Goal: Check status: Check status

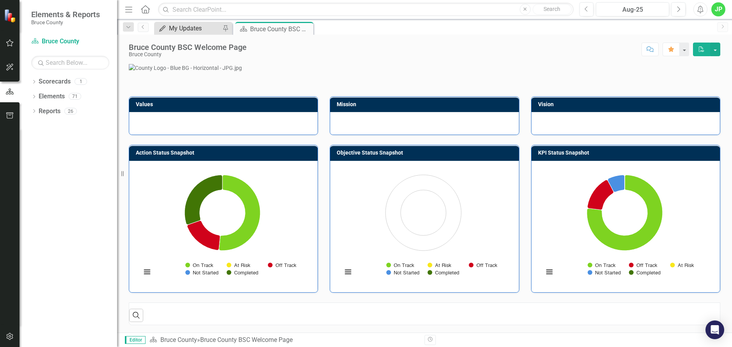
click at [193, 26] on div "My Updates" at bounding box center [195, 28] width 52 height 10
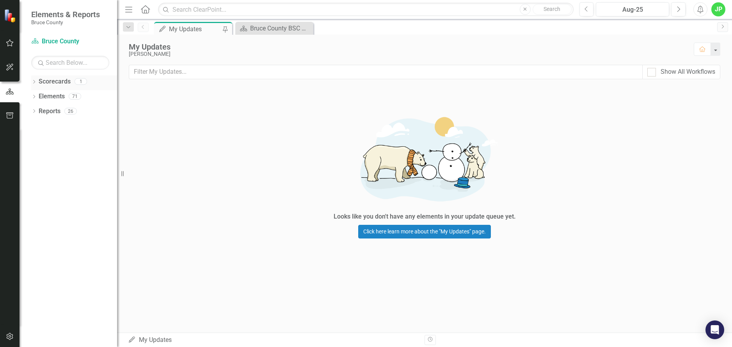
click at [54, 85] on link "Scorecards" at bounding box center [55, 81] width 32 height 9
click at [39, 86] on link "Scorecards" at bounding box center [55, 81] width 32 height 9
click at [38, 81] on div "Dropdown Scorecards 1" at bounding box center [74, 82] width 86 height 15
click at [34, 82] on icon at bounding box center [34, 82] width 2 height 4
click at [48, 97] on link "Bruce County" at bounding box center [80, 96] width 74 height 9
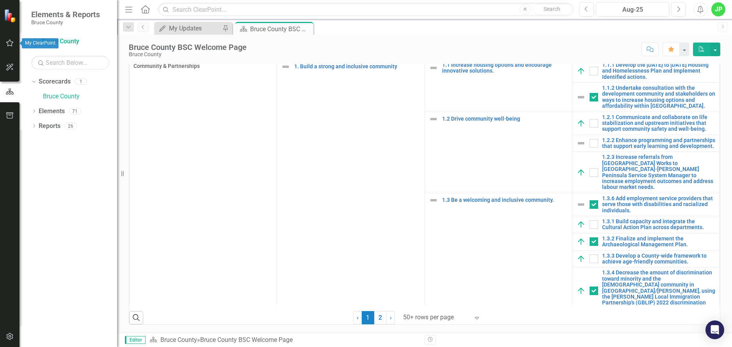
click at [9, 40] on icon "button" at bounding box center [10, 43] width 8 height 6
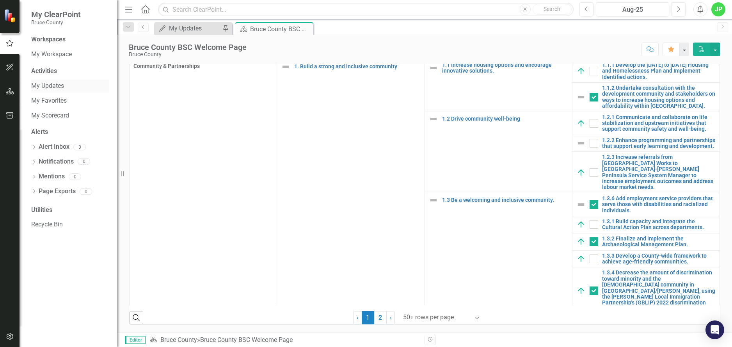
click at [53, 87] on link "My Updates" at bounding box center [70, 86] width 78 height 9
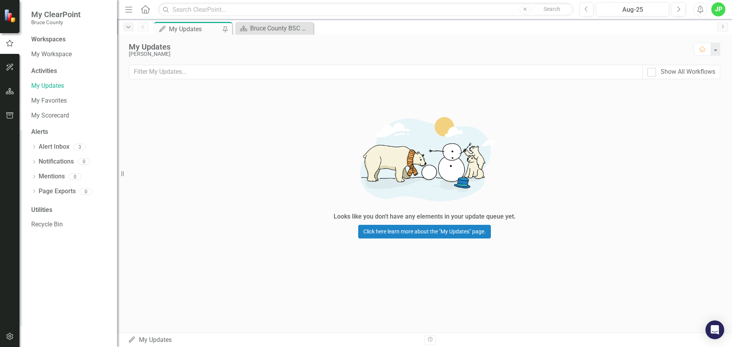
click at [126, 30] on div "Dropdown" at bounding box center [128, 26] width 11 height 9
click at [49, 146] on link "Alert Inbox" at bounding box center [54, 146] width 31 height 9
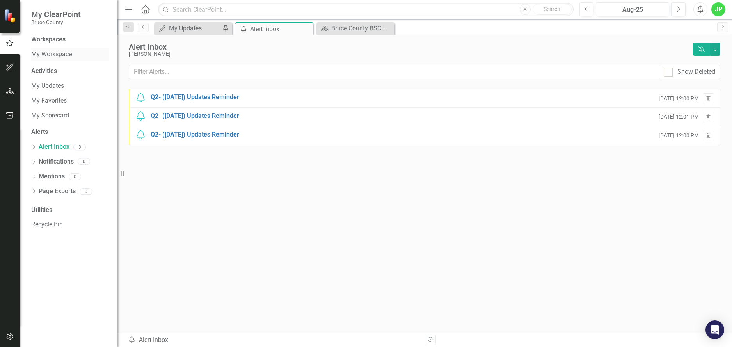
click at [60, 56] on link "My Workspace" at bounding box center [70, 54] width 78 height 9
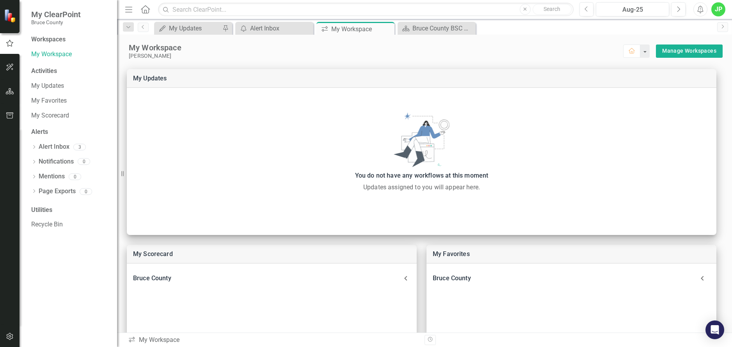
click at [127, 7] on icon "Menu" at bounding box center [129, 9] width 10 height 8
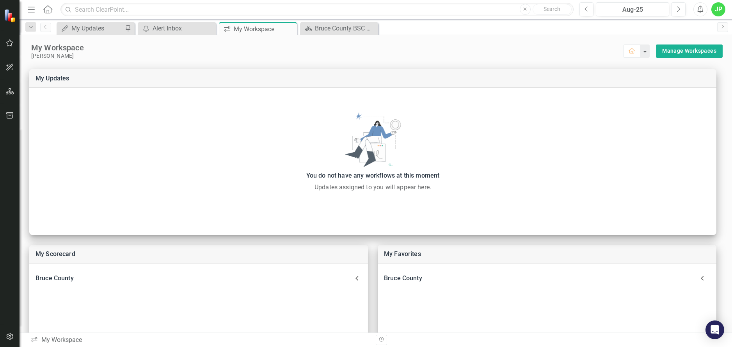
click at [28, 11] on icon "Menu" at bounding box center [31, 9] width 10 height 8
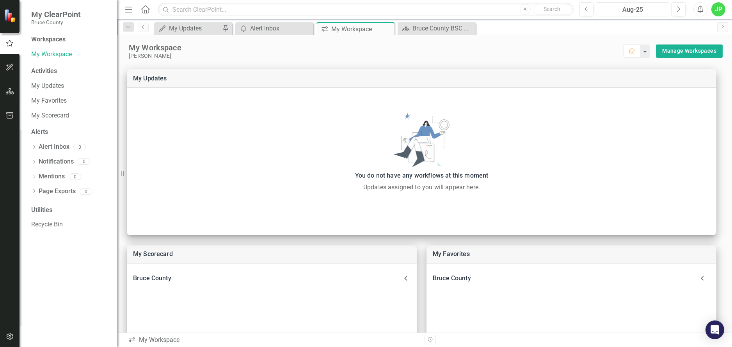
click at [623, 11] on div "Aug-25" at bounding box center [633, 9] width 68 height 9
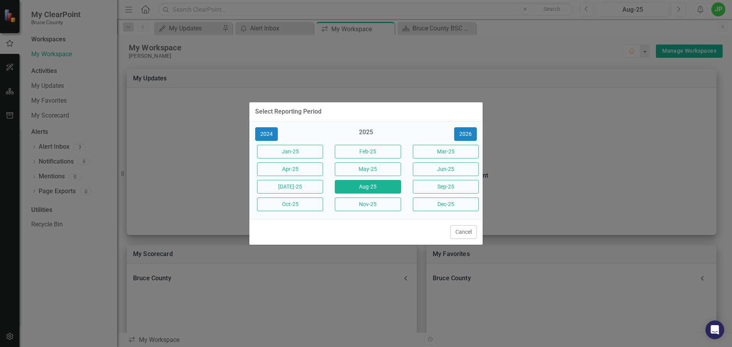
click at [583, 53] on div "Select Reporting Period 2024 2025 [DATE]-25 Feb-25 Mar-25 Apr-25 May-25 Jun-25 …" at bounding box center [366, 173] width 732 height 347
click at [449, 167] on button "Jun-25" at bounding box center [446, 169] width 66 height 14
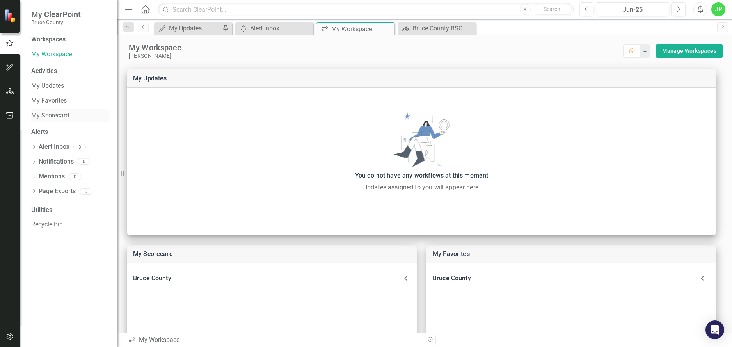
click at [56, 116] on link "My Scorecard" at bounding box center [70, 115] width 78 height 9
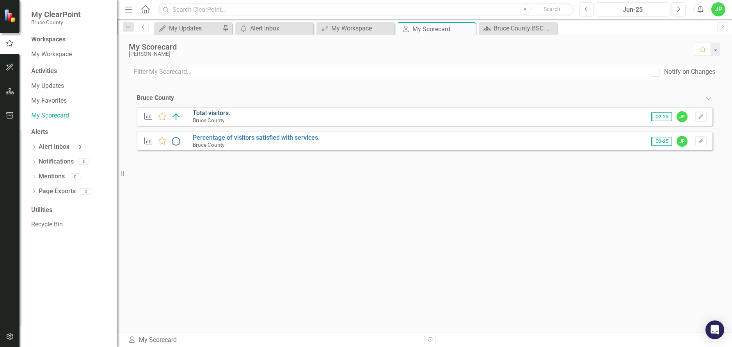
click at [214, 111] on link "Total visitors." at bounding box center [211, 112] width 37 height 7
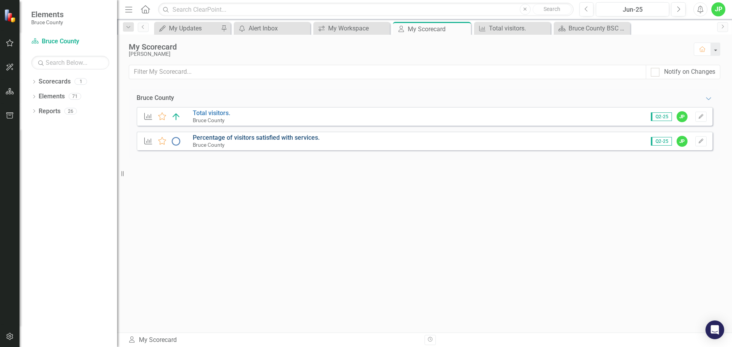
click at [292, 138] on link "Percentage of visitors satisfied with services." at bounding box center [256, 137] width 127 height 7
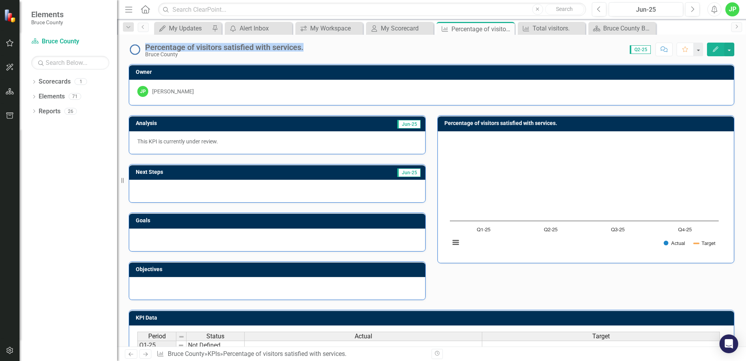
drag, startPoint x: 274, startPoint y: 36, endPoint x: 146, endPoint y: 40, distance: 128.1
click at [146, 40] on div "Percentage of visitors satisfied with services. Bruce County Score: N/A Q2-25 C…" at bounding box center [431, 46] width 629 height 23
drag, startPoint x: 146, startPoint y: 40, endPoint x: 227, endPoint y: 59, distance: 83.4
click at [227, 59] on div "Percentage of visitors satisfied with services. Bruce County Score: N/A Q2-25 C…" at bounding box center [431, 191] width 629 height 312
drag, startPoint x: 148, startPoint y: 47, endPoint x: 319, endPoint y: 48, distance: 171.0
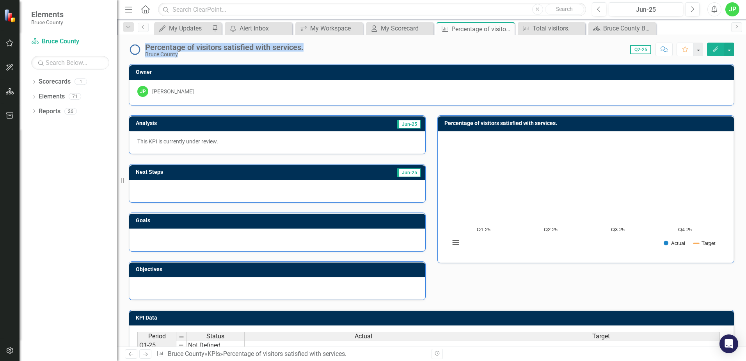
click at [319, 48] on div "Percentage of visitors satisfied with services. Bruce County Score: N/A Q2-25 C…" at bounding box center [431, 46] width 629 height 23
click at [319, 48] on div "Score: N/A Q2-25 Completed Comment Favorite Edit" at bounding box center [521, 49] width 427 height 13
click at [185, 158] on div "Next Steps Jun-25" at bounding box center [277, 178] width 309 height 48
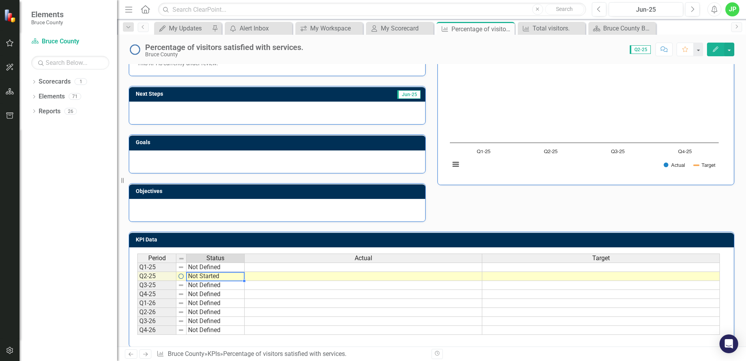
click at [211, 278] on td "Not Started" at bounding box center [216, 276] width 58 height 9
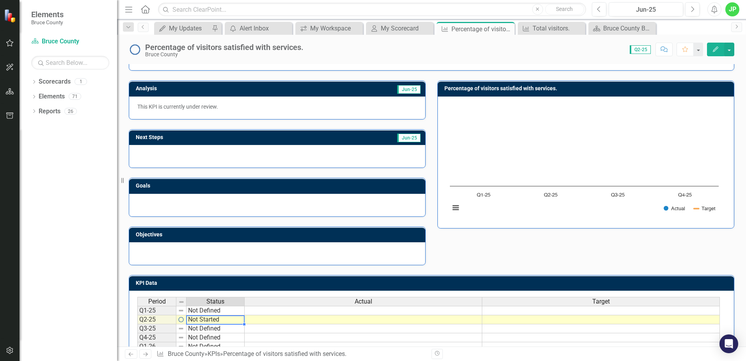
scroll to position [0, 0]
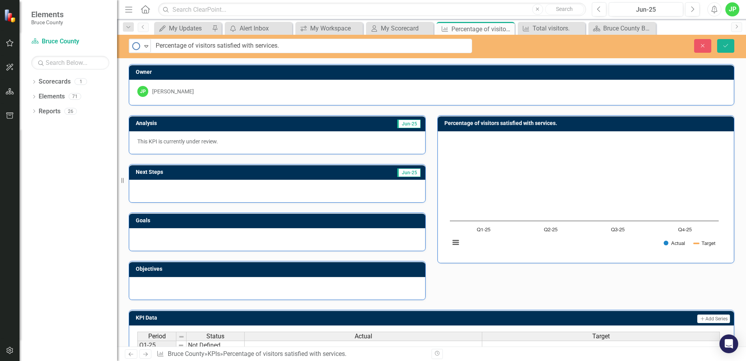
drag, startPoint x: 196, startPoint y: 46, endPoint x: 157, endPoint y: 48, distance: 39.1
click at [641, 276] on div "Analysis Jun-25 This KPI is currently under review. Next Steps Jun-25 Goals Obj…" at bounding box center [432, 202] width 618 height 194
click at [705, 46] on icon "Close" at bounding box center [703, 45] width 7 height 5
type textarea "Not Started"
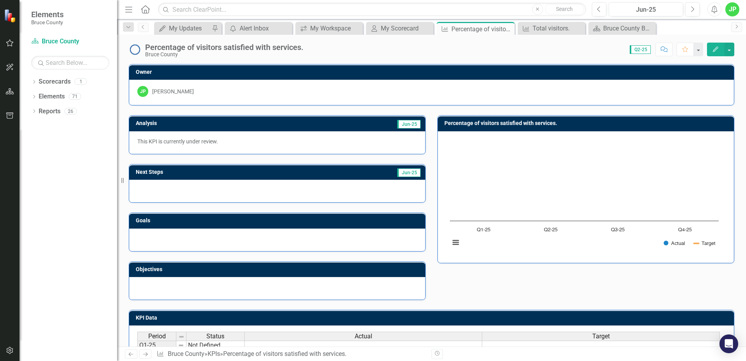
click at [136, 49] on img at bounding box center [135, 49] width 12 height 12
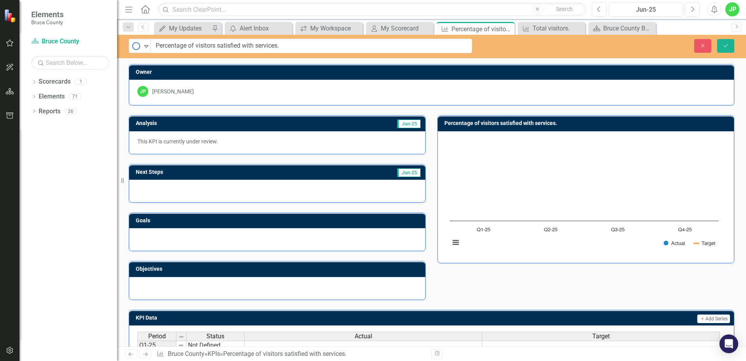
click at [427, 202] on div "Next Steps Jun-25" at bounding box center [277, 178] width 309 height 48
click at [700, 48] on icon "Close" at bounding box center [703, 45] width 7 height 5
